Goal: Navigation & Orientation: Find specific page/section

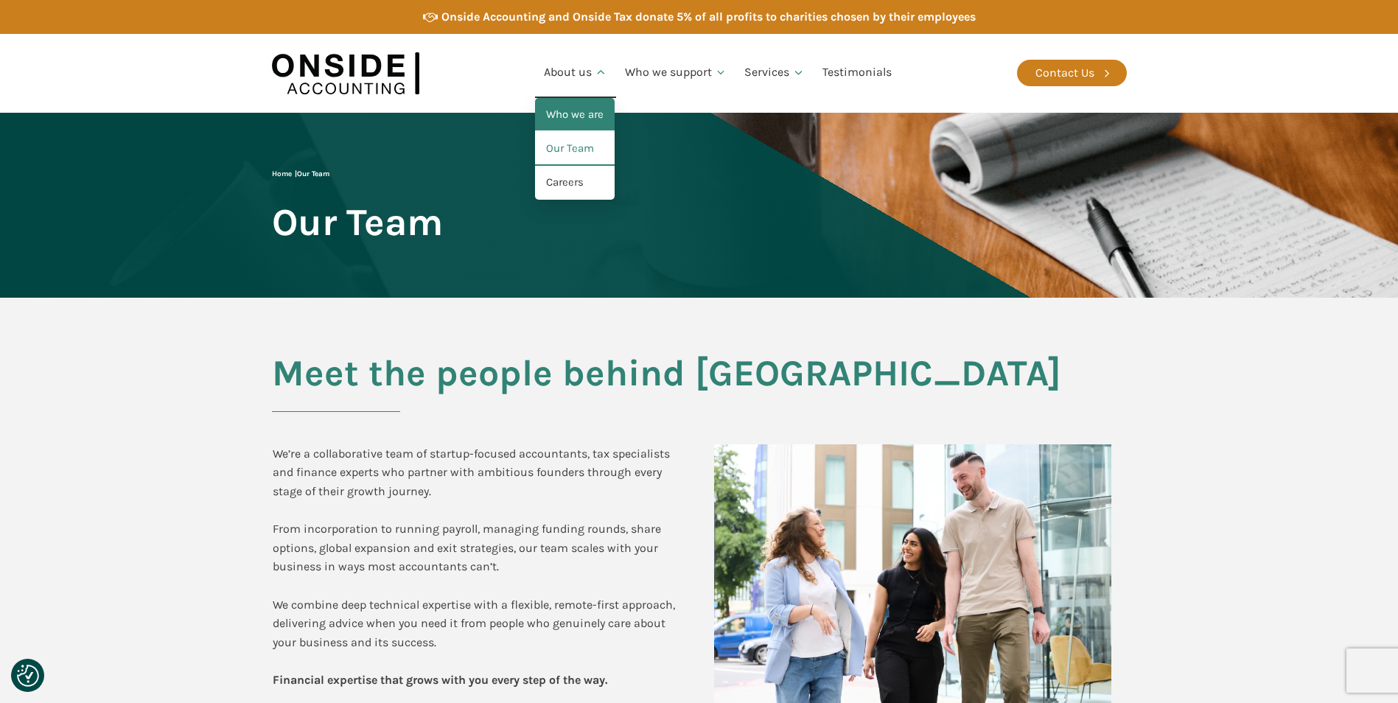
click at [573, 108] on link "Who we are" at bounding box center [575, 115] width 80 height 34
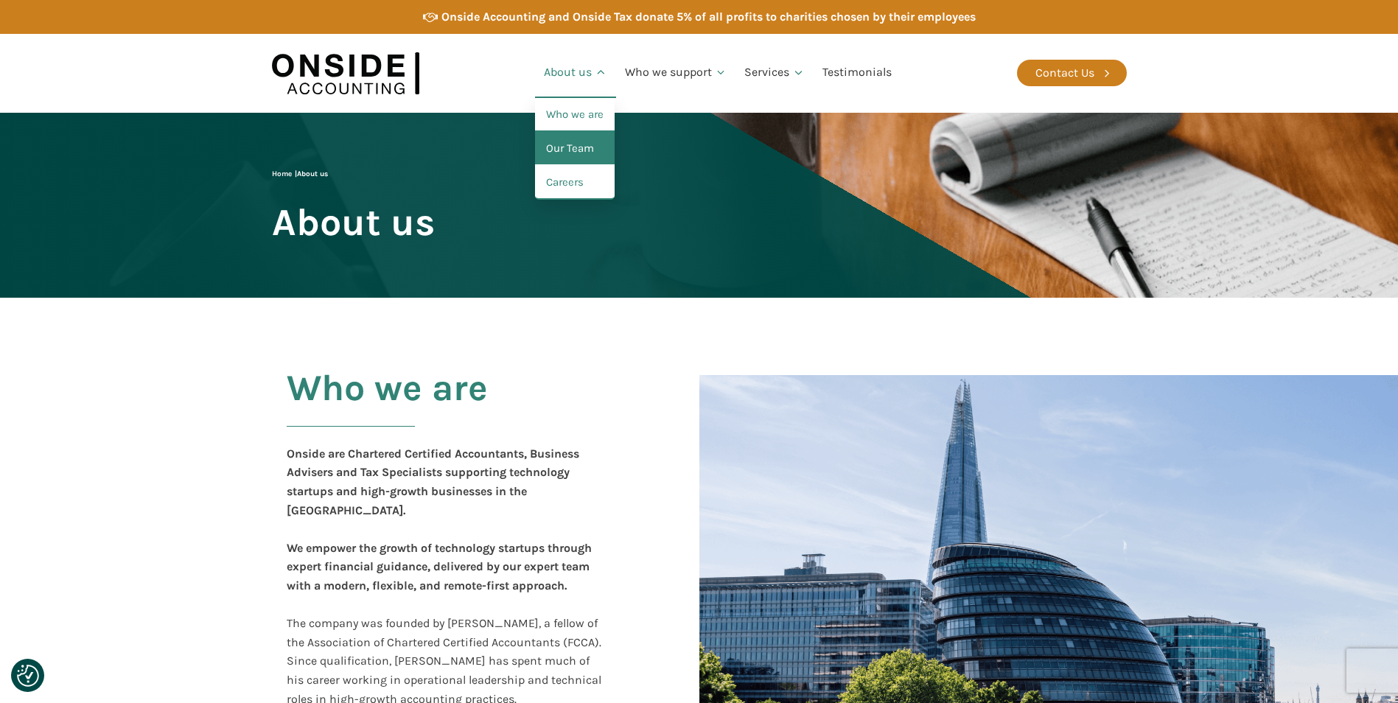
click at [571, 148] on link "Our Team" at bounding box center [575, 149] width 80 height 34
